Goal: Task Accomplishment & Management: Use online tool/utility

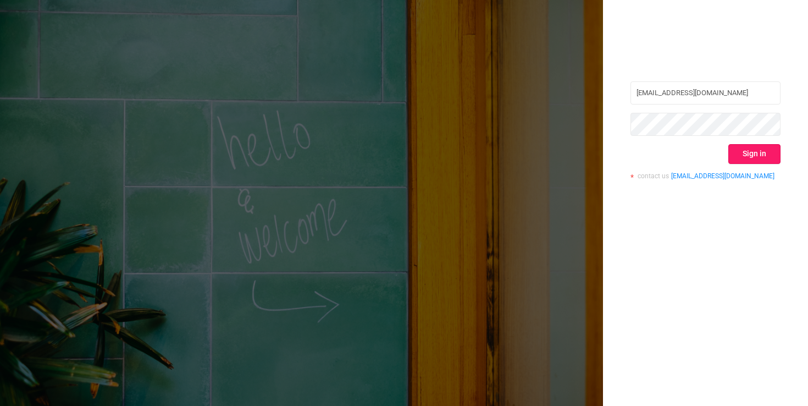
click at [754, 151] on button "Sign in" at bounding box center [755, 154] width 52 height 20
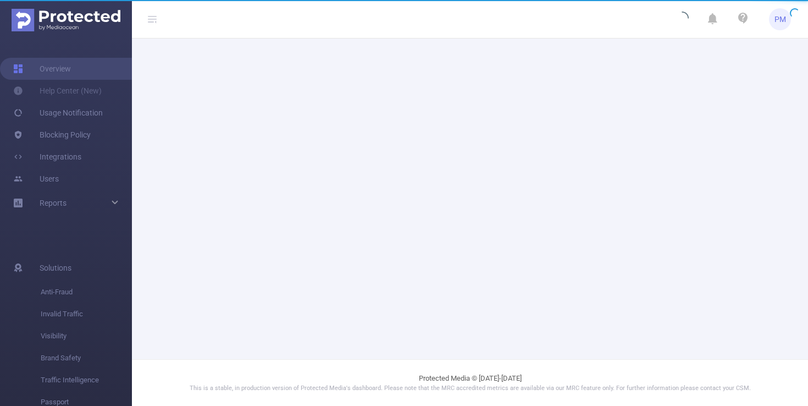
click at [662, 52] on main at bounding box center [470, 179] width 676 height 359
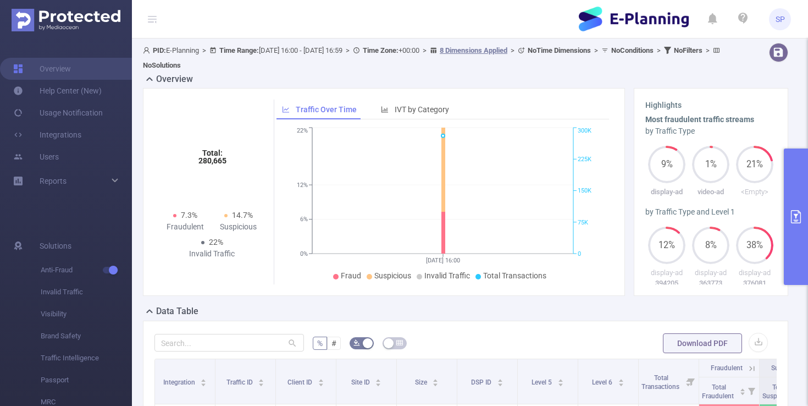
click at [797, 188] on button "primary" at bounding box center [796, 216] width 24 height 136
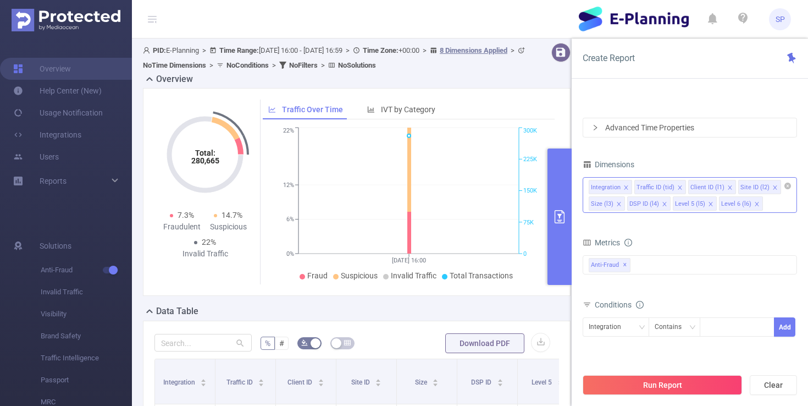
click at [620, 204] on icon "icon: close" at bounding box center [618, 203] width 5 height 5
click at [625, 203] on icon "icon: close" at bounding box center [626, 203] width 5 height 5
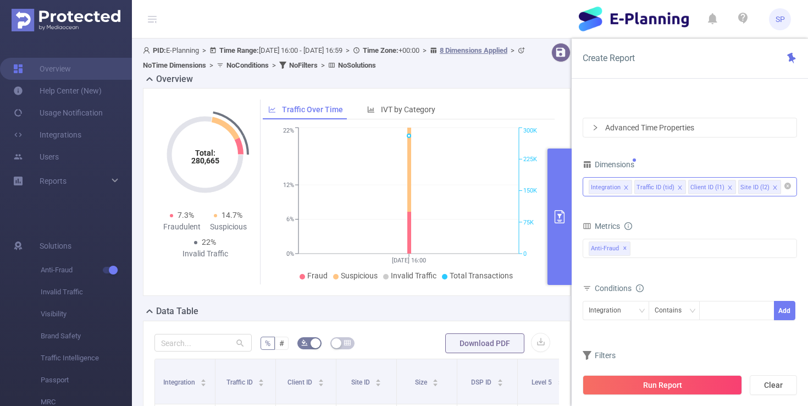
click at [699, 211] on form "Dimensions Integration Traffic ID (tid) Client ID (l1) Site ID (l2) Metrics Tot…" at bounding box center [690, 279] width 214 height 245
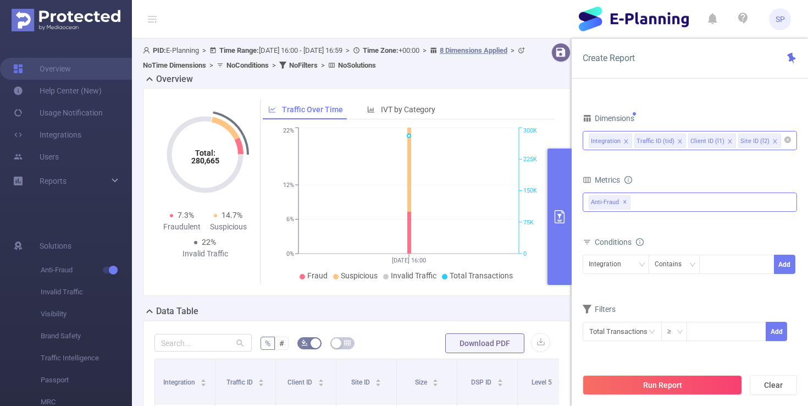
click at [623, 202] on span "✕" at bounding box center [625, 202] width 4 height 13
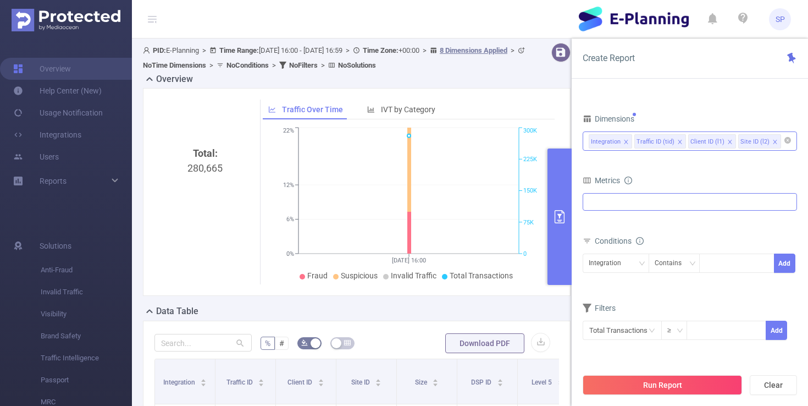
click at [676, 179] on div "Metrics" at bounding box center [690, 182] width 214 height 18
click at [665, 208] on div at bounding box center [690, 202] width 214 height 18
click at [600, 228] on span at bounding box center [601, 227] width 9 height 9
click at [601, 211] on span at bounding box center [601, 207] width 9 height 9
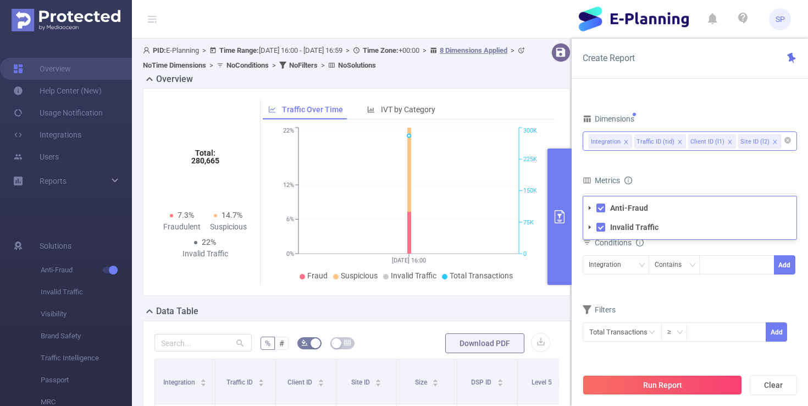
click at [647, 168] on form "Dimensions Integration Traffic ID (tid) Client ID (l1) Site ID (l2) Metrics Tot…" at bounding box center [690, 233] width 214 height 245
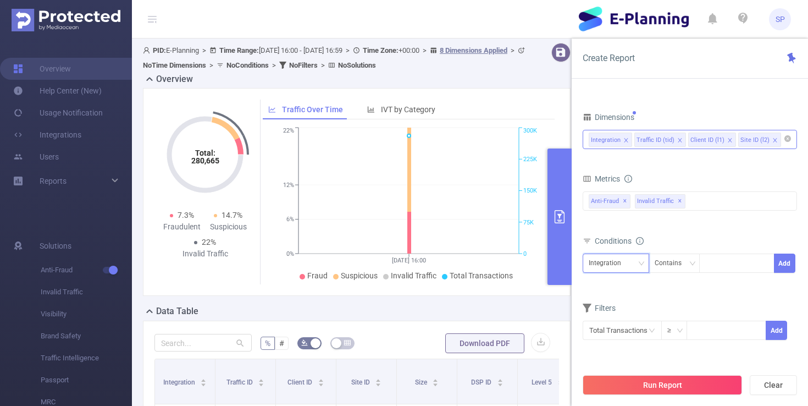
click at [638, 269] on div "Integration" at bounding box center [616, 263] width 54 height 18
click at [619, 317] on li "Client ID (l1)" at bounding box center [616, 322] width 67 height 18
click at [730, 261] on div at bounding box center [737, 263] width 63 height 18
paste input "457818"
type input "457818"
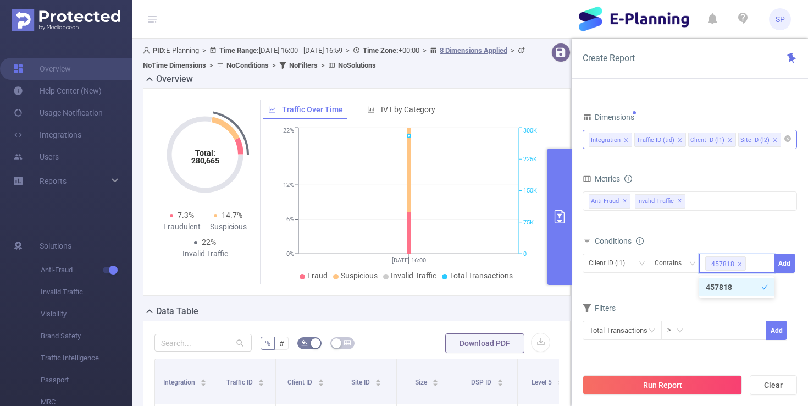
click at [745, 240] on div "Conditions" at bounding box center [690, 242] width 214 height 18
click at [782, 259] on button "Add" at bounding box center [784, 263] width 21 height 19
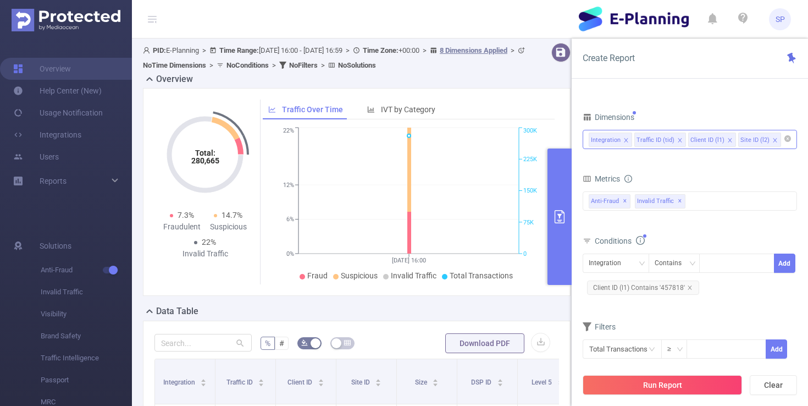
click at [751, 234] on div "Conditions" at bounding box center [690, 242] width 214 height 18
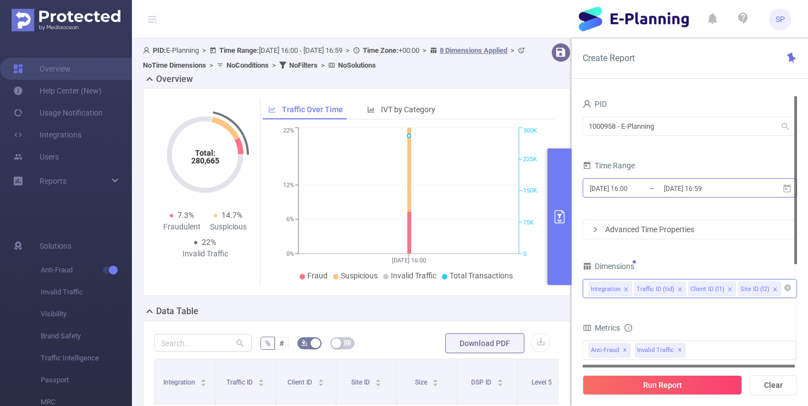
click at [631, 195] on input "[DATE] 16:00" at bounding box center [633, 188] width 89 height 15
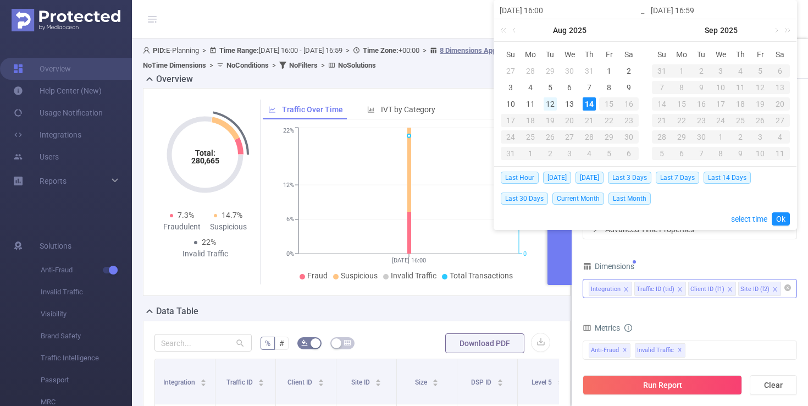
click at [554, 106] on div "12" at bounding box center [550, 103] width 13 height 13
click at [594, 104] on div "14" at bounding box center [589, 103] width 13 height 13
type input "[DATE] 16:00"
click at [510, 218] on button "button" at bounding box center [508, 219] width 15 height 9
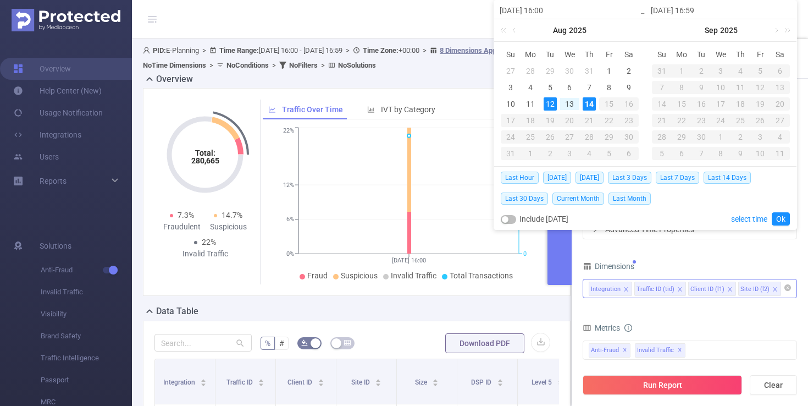
type input "[DATE] 23:59"
click at [778, 219] on link "Ok" at bounding box center [781, 218] width 18 height 13
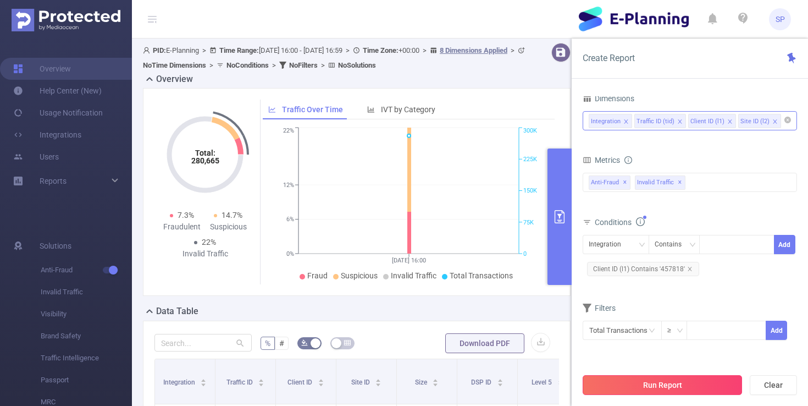
click at [653, 386] on button "Run Report" at bounding box center [662, 385] width 159 height 20
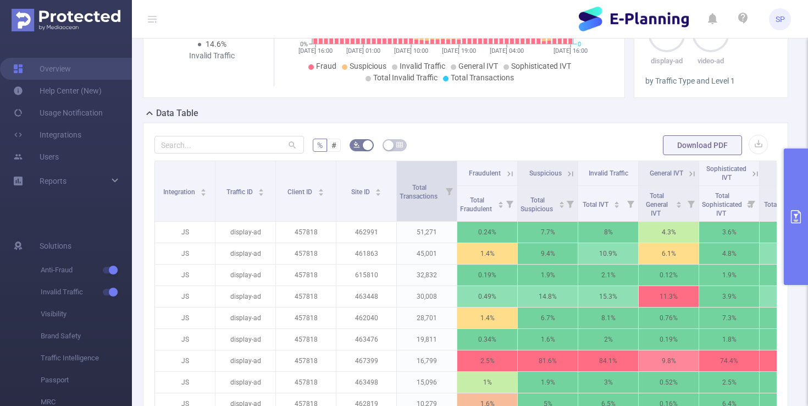
scroll to position [221, 0]
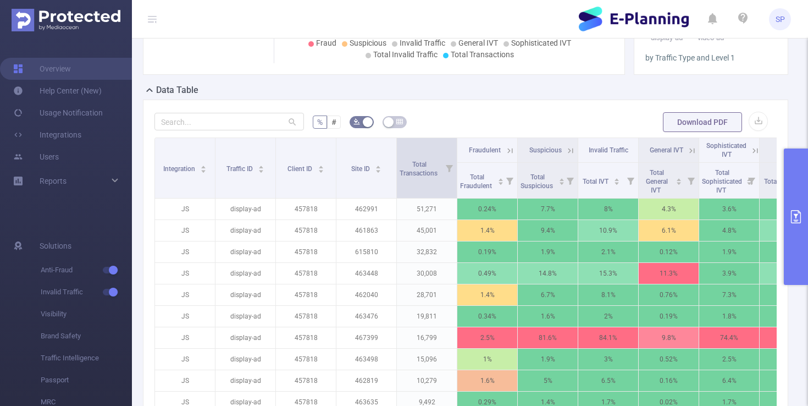
click at [442, 171] on icon at bounding box center [449, 168] width 15 height 60
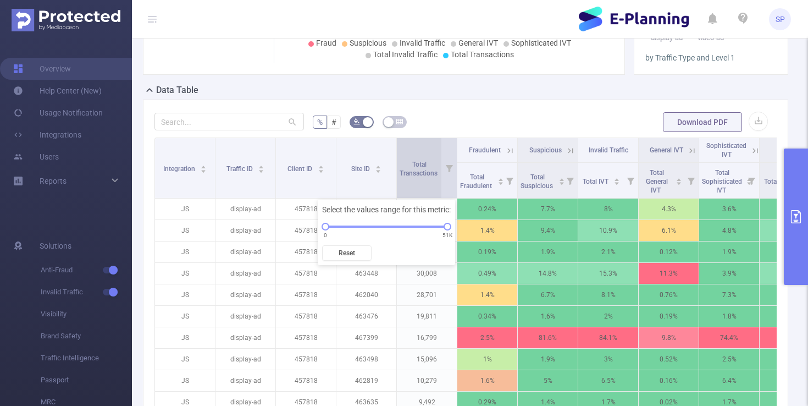
click at [430, 174] on span "Total Transactions" at bounding box center [420, 169] width 40 height 16
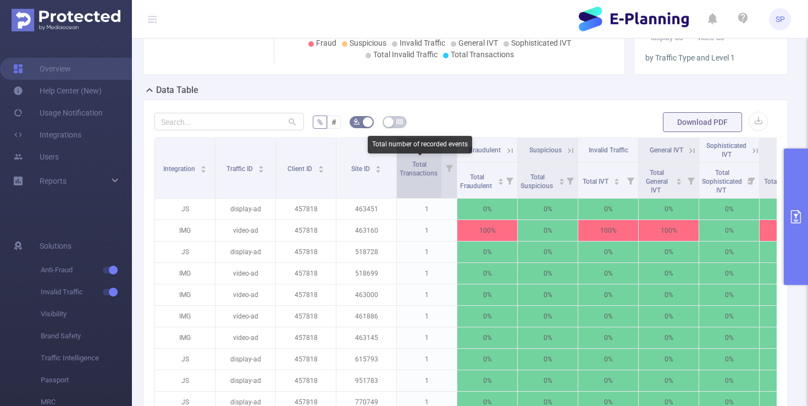
click at [430, 174] on span "Total Transactions" at bounding box center [420, 169] width 40 height 16
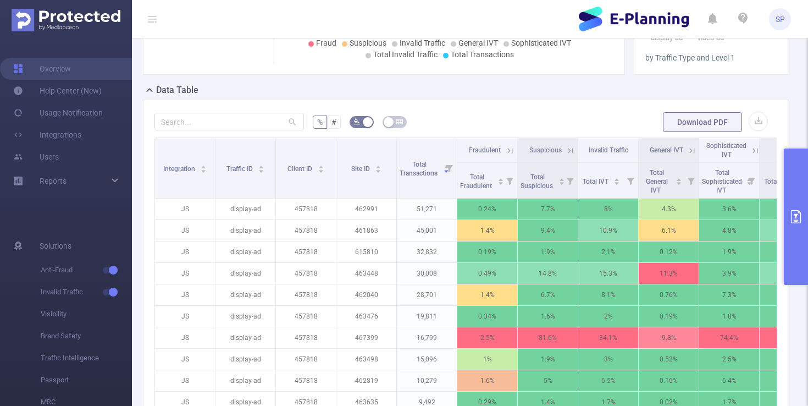
click at [492, 123] on form "% # Download PDF" at bounding box center [466, 122] width 623 height 22
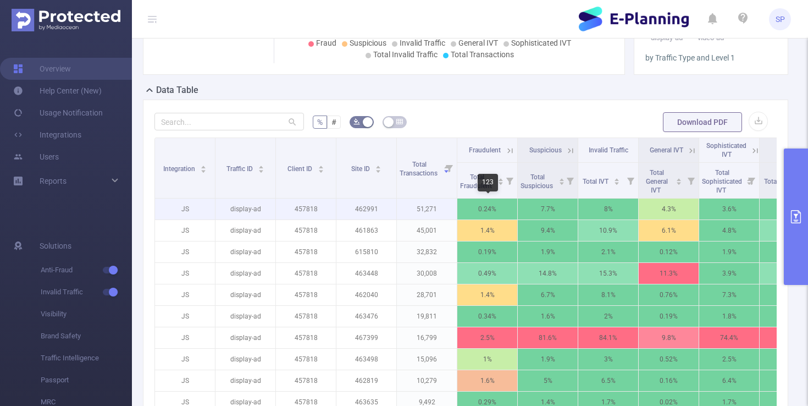
scroll to position [291, 0]
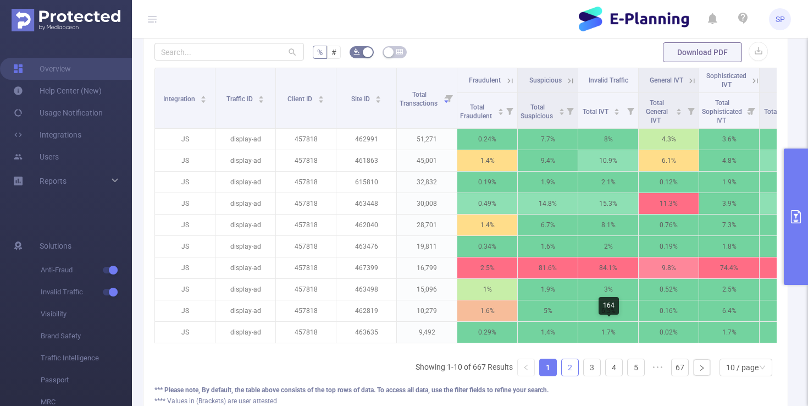
click at [571, 371] on link "2" at bounding box center [570, 367] width 16 height 16
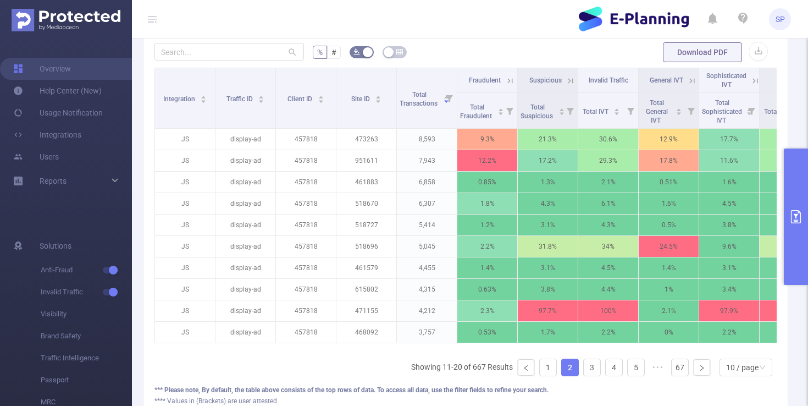
click at [583, 365] on ul "Showing 11-20 of 667 Results 1 2 3 4 5 ••• 67 10 / page" at bounding box center [594, 368] width 366 height 18
click at [588, 365] on link "3" at bounding box center [592, 367] width 16 height 16
